Goal: Navigation & Orientation: Find specific page/section

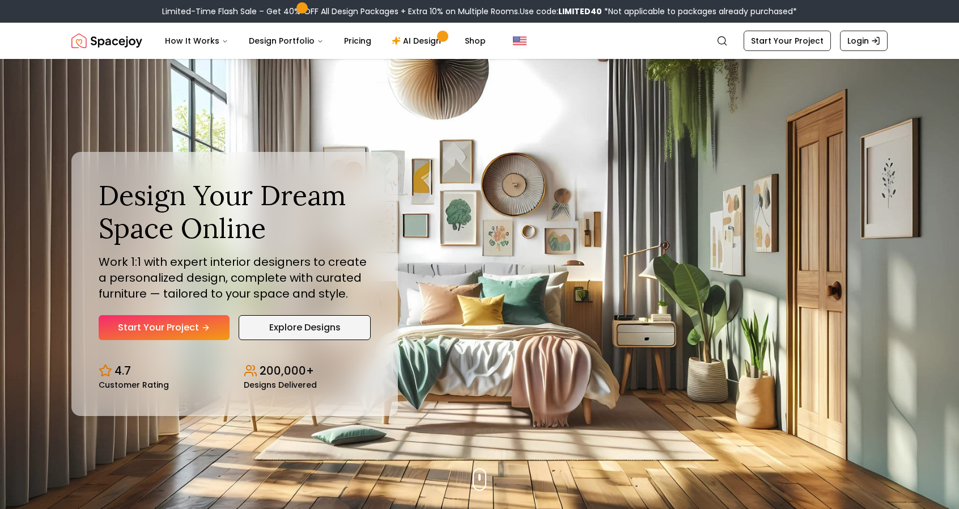
click at [279, 332] on link "Explore Designs" at bounding box center [305, 327] width 132 height 25
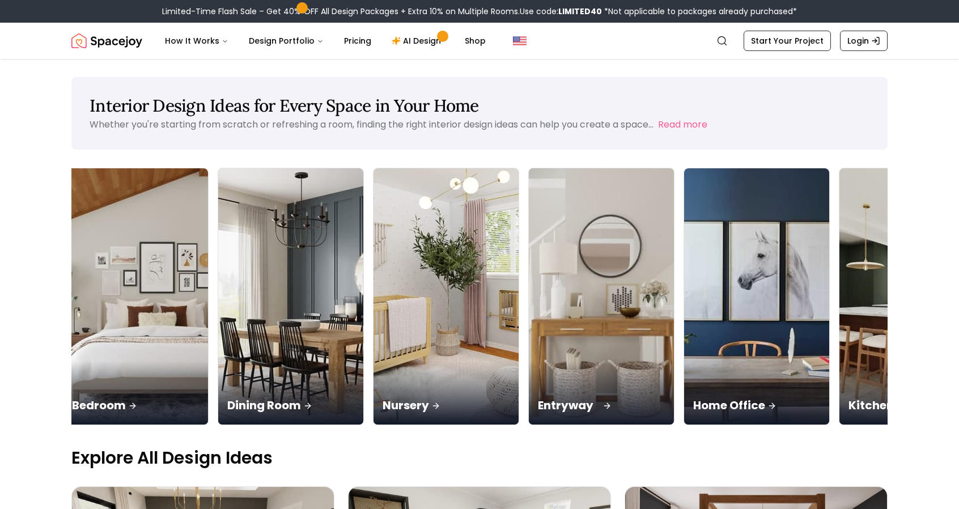
scroll to position [0, 236]
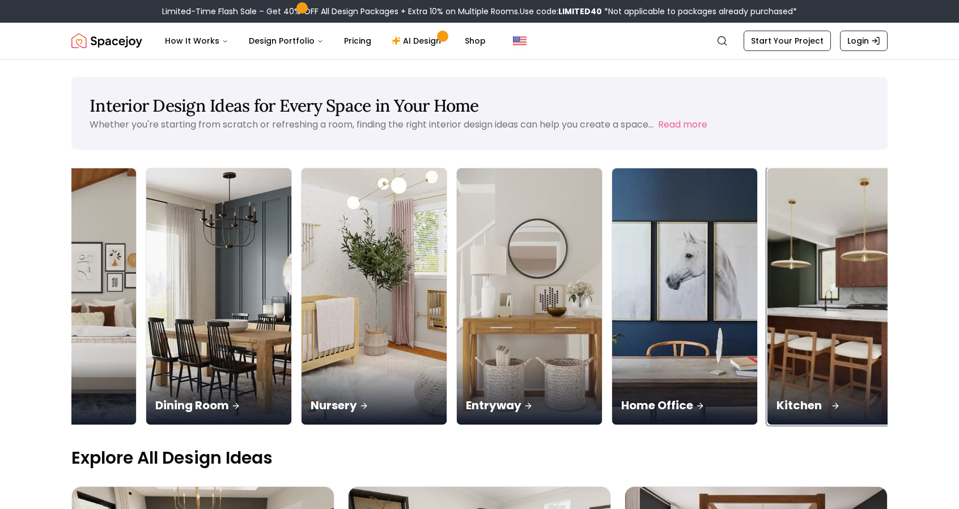
click at [764, 248] on img at bounding box center [840, 296] width 152 height 269
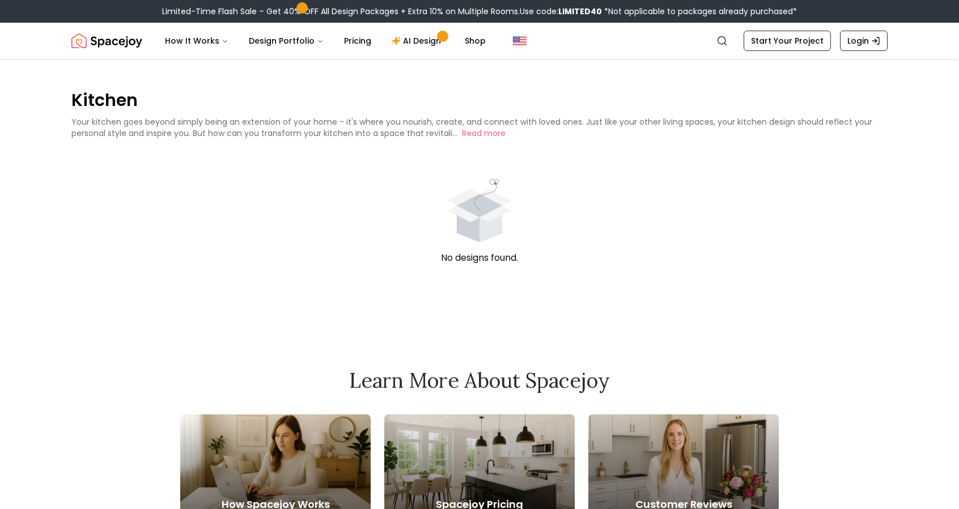
click at [487, 215] on icon "animation" at bounding box center [480, 205] width 64 height 33
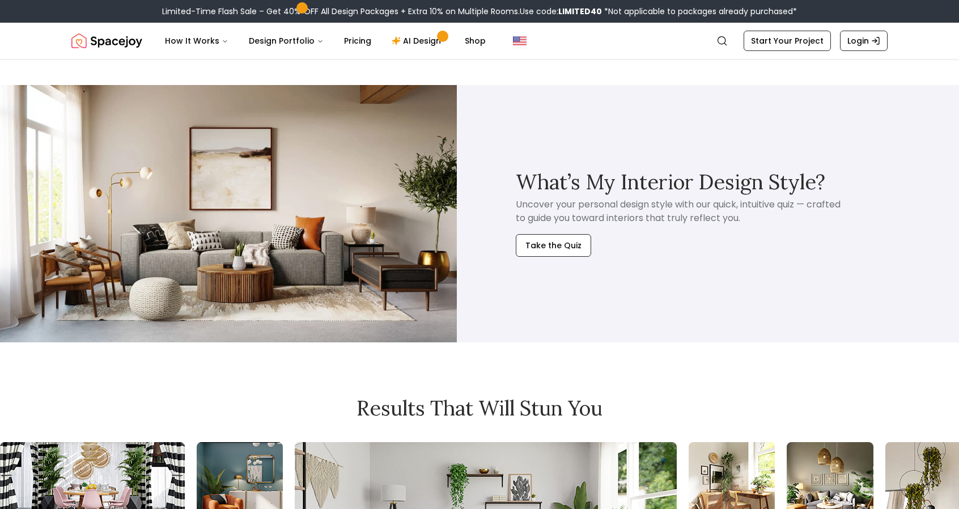
scroll to position [347, 0]
